Goal: Information Seeking & Learning: Learn about a topic

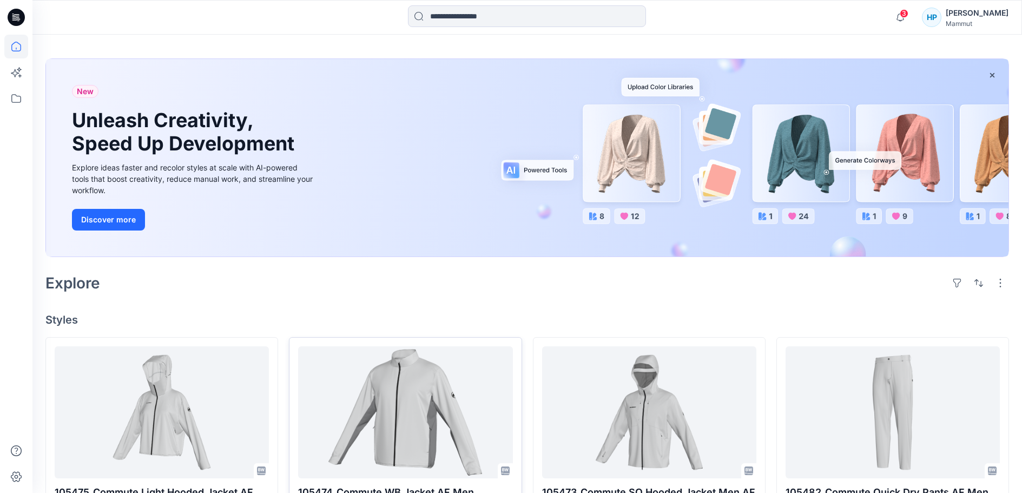
scroll to position [54, 0]
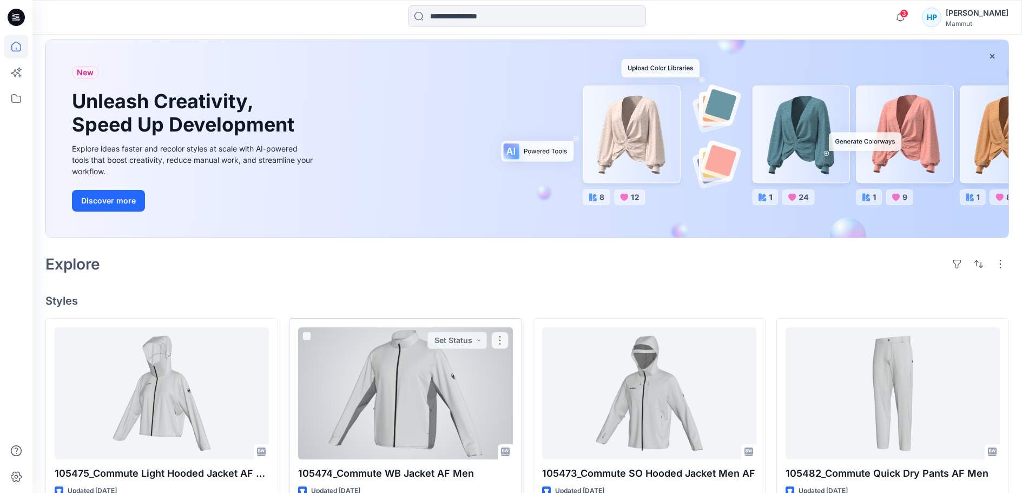
click at [426, 406] on div at bounding box center [405, 393] width 214 height 132
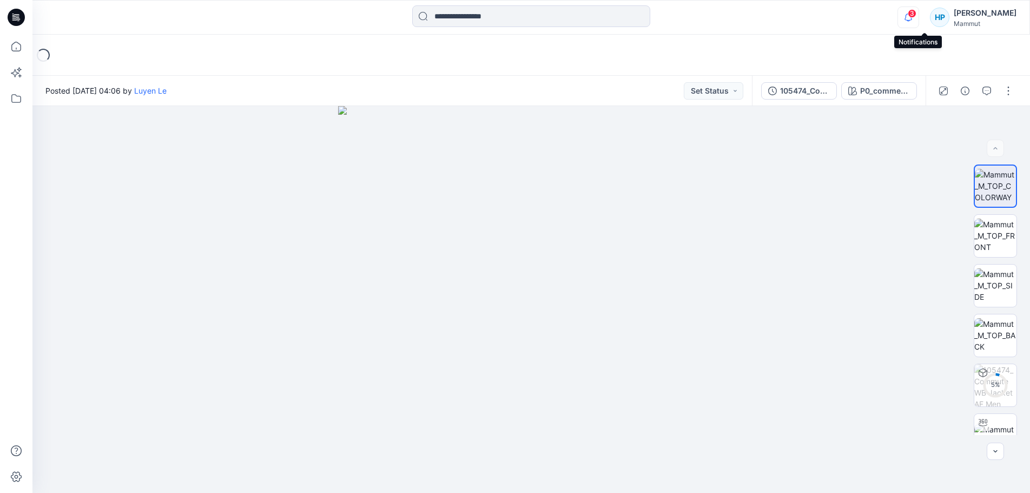
click at [919, 15] on icon "button" at bounding box center [908, 17] width 21 height 22
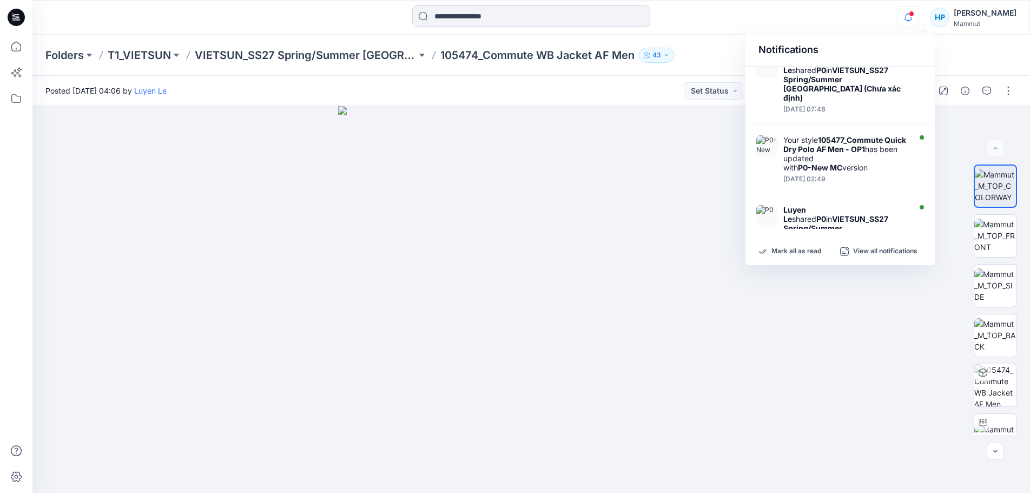
scroll to position [325, 0]
click at [1022, 83] on div at bounding box center [976, 91] width 100 height 30
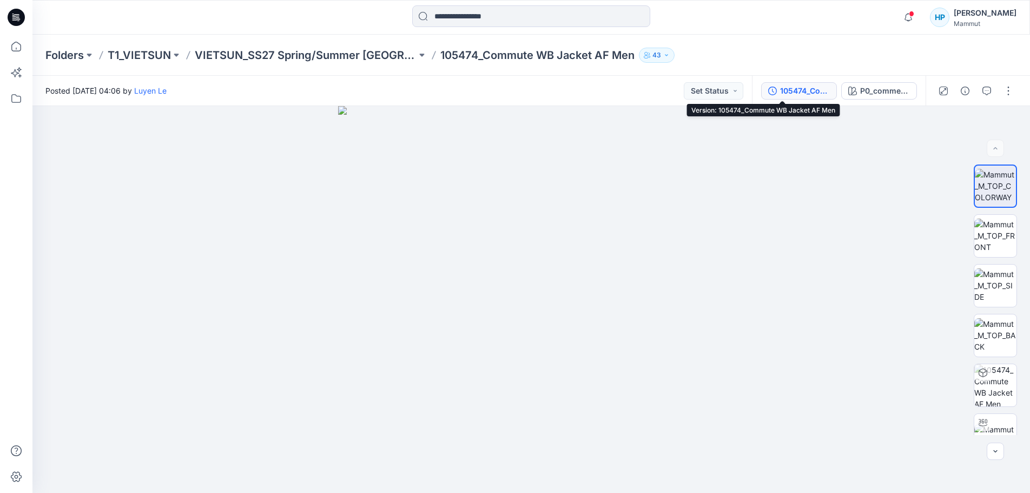
click at [780, 91] on div "105474_Commute WB Jacket AF Men" at bounding box center [805, 91] width 50 height 12
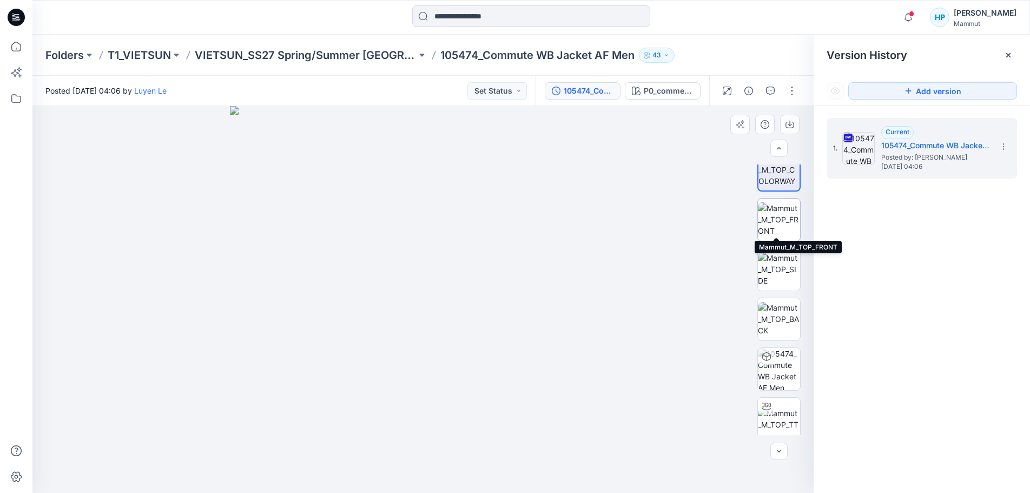
scroll to position [0, 0]
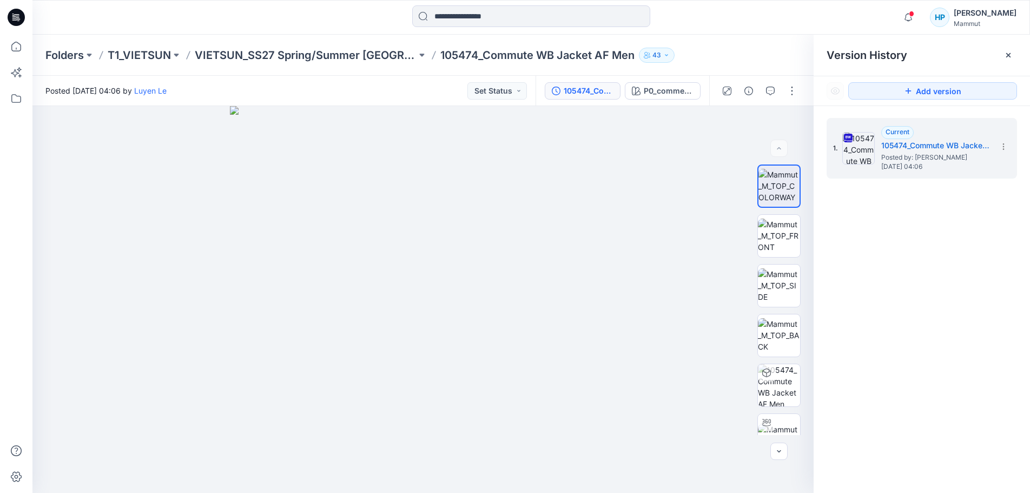
click at [950, 20] on div "HP" at bounding box center [939, 17] width 19 height 19
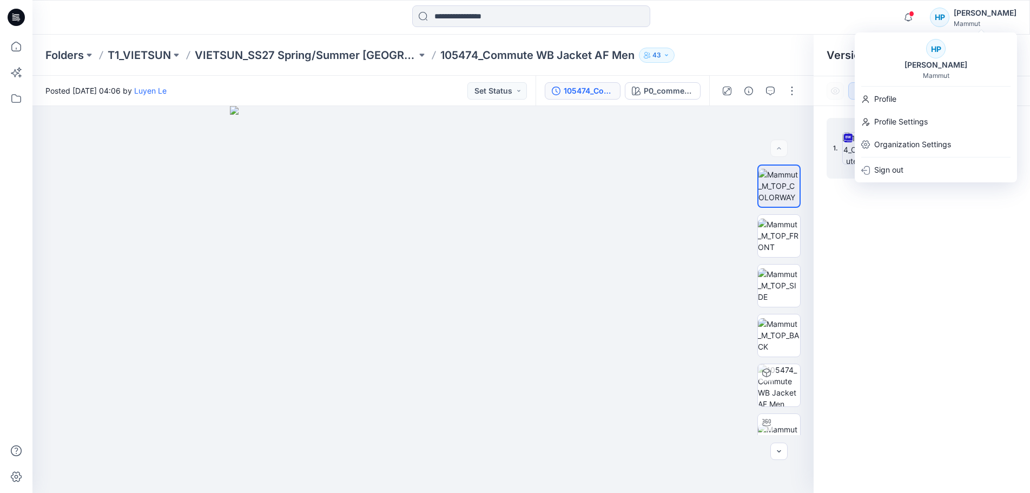
click at [950, 21] on div "HP" at bounding box center [939, 17] width 19 height 19
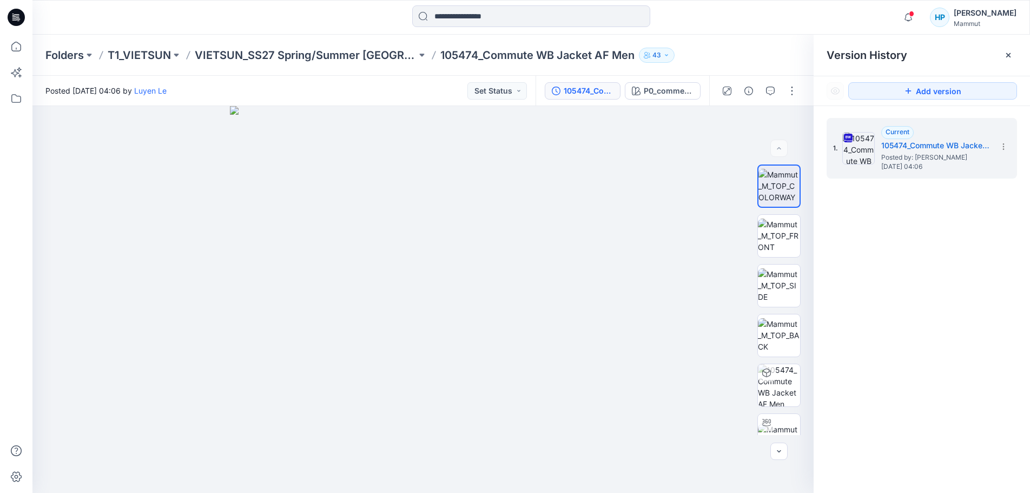
click at [653, 56] on p "43" at bounding box center [657, 55] width 9 height 12
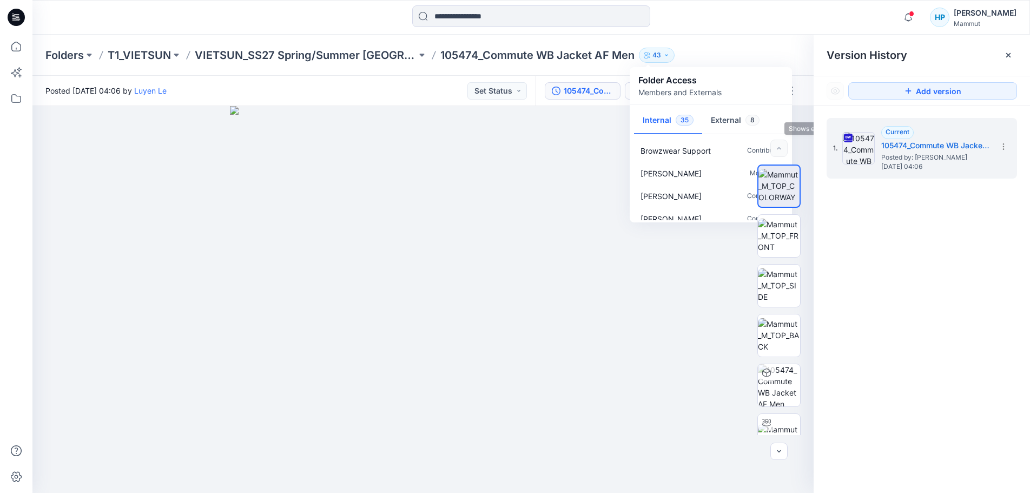
click at [734, 122] on button "External 8" at bounding box center [735, 121] width 66 height 28
click at [658, 134] on button "Internal 35" at bounding box center [668, 121] width 68 height 28
click at [871, 214] on div "1. Current 105474_Commute WB Jacket AF Men Posted by: [PERSON_NAME] Le [DATE] 0…" at bounding box center [922, 307] width 216 height 403
